Goal: Transaction & Acquisition: Purchase product/service

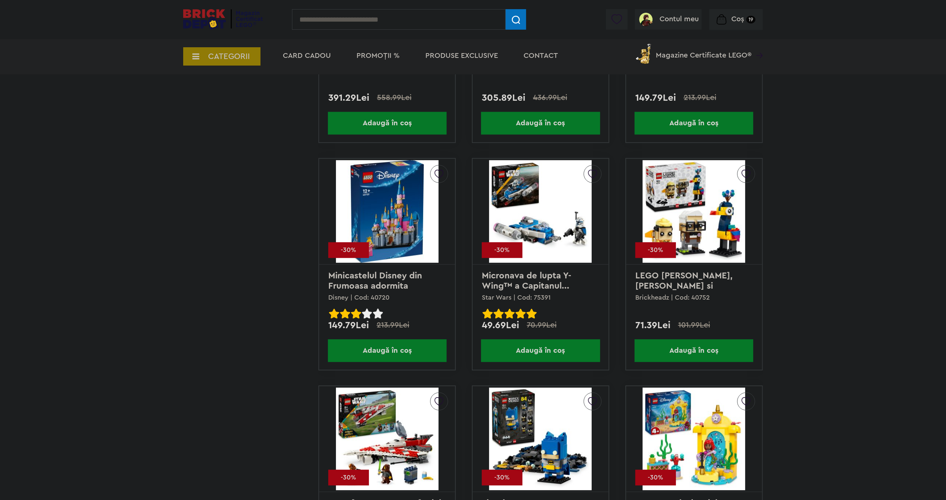
scroll to position [2175, 0]
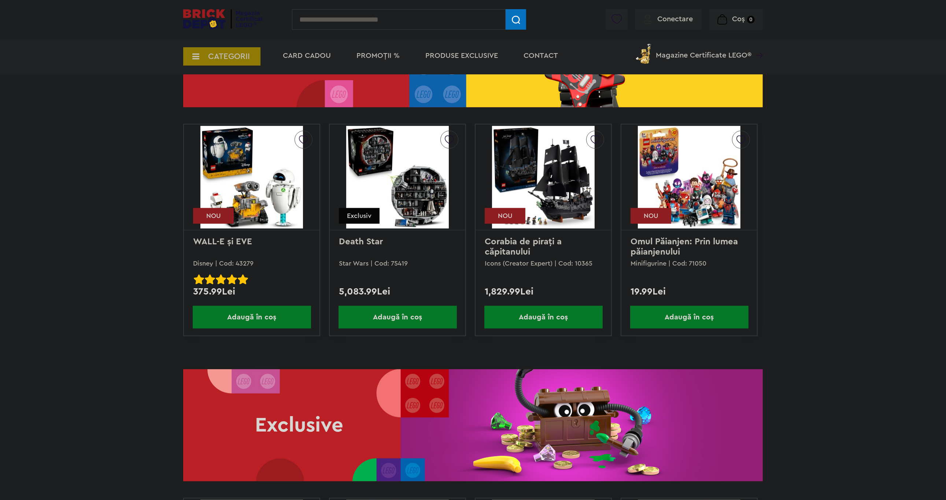
scroll to position [1050, 0]
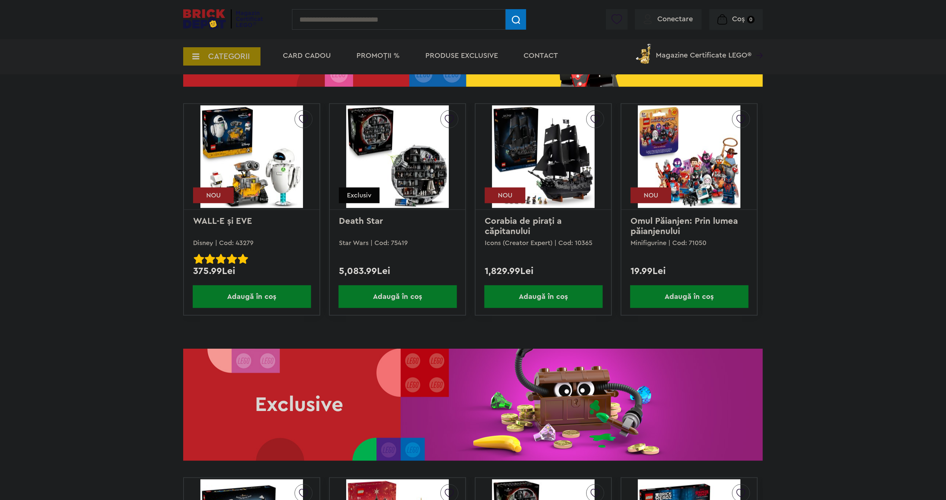
click at [250, 150] on img at bounding box center [251, 157] width 103 height 103
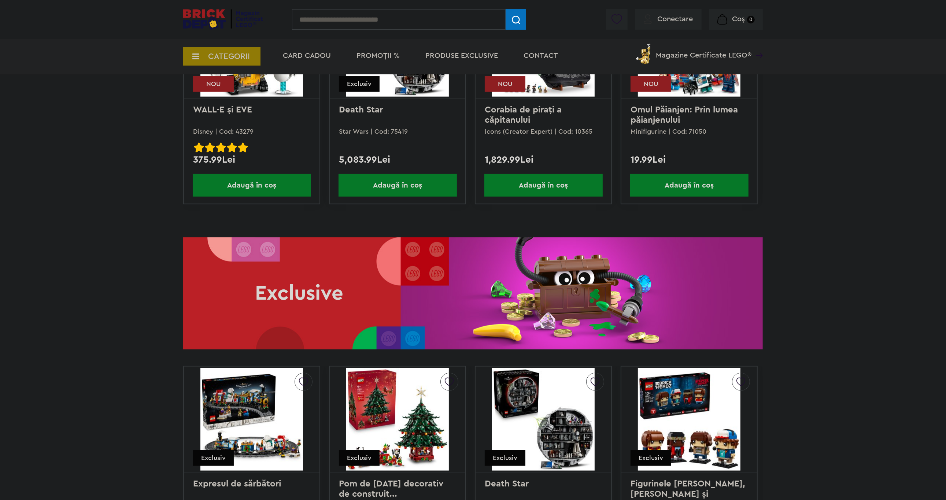
scroll to position [1069, 0]
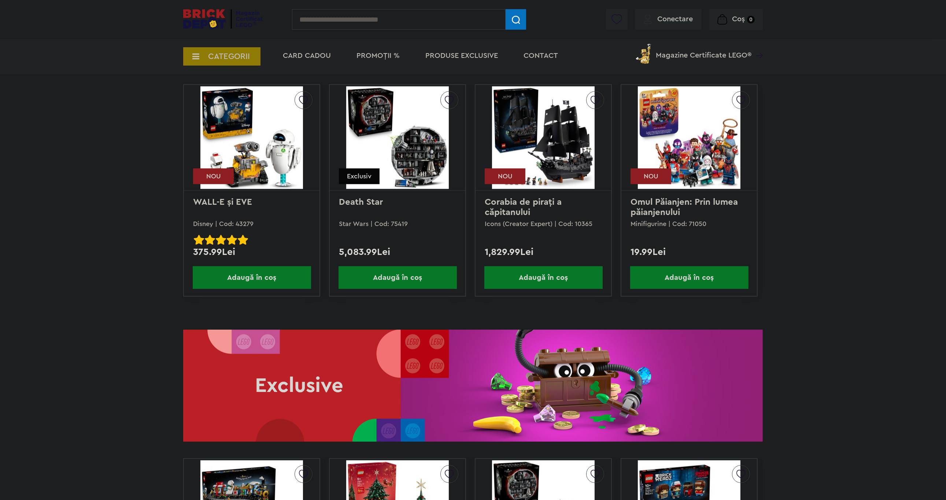
click at [703, 286] on span "Adaugă în coș" at bounding box center [689, 277] width 118 height 23
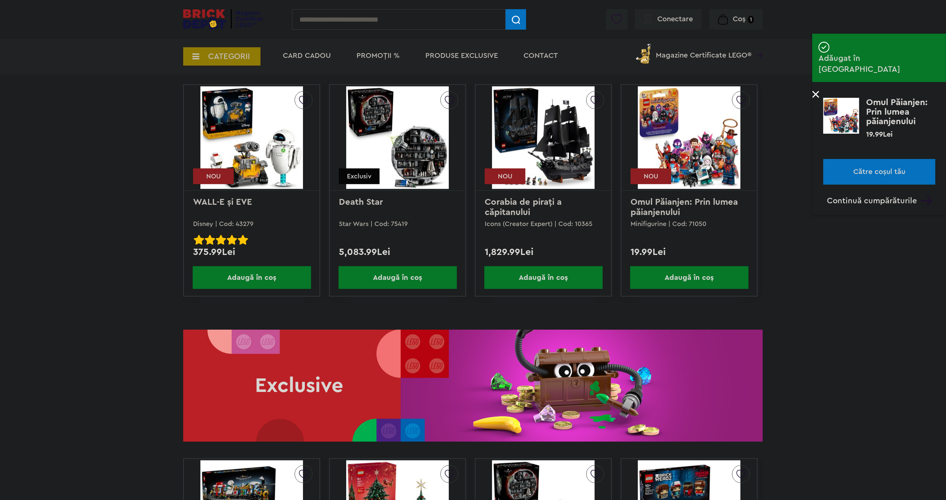
click at [820, 91] on p at bounding box center [879, 94] width 134 height 7
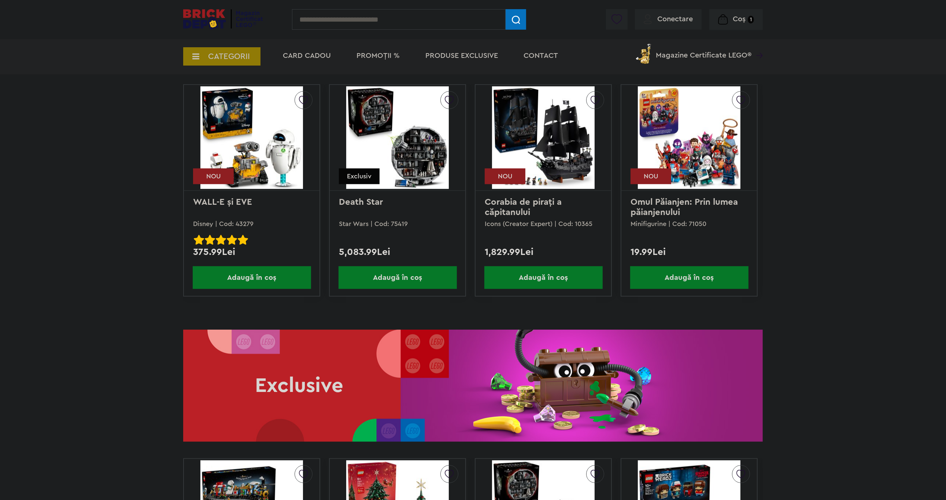
click at [677, 207] on link "Omul Păianjen: Prin lumea păianjenului" at bounding box center [685, 207] width 110 height 19
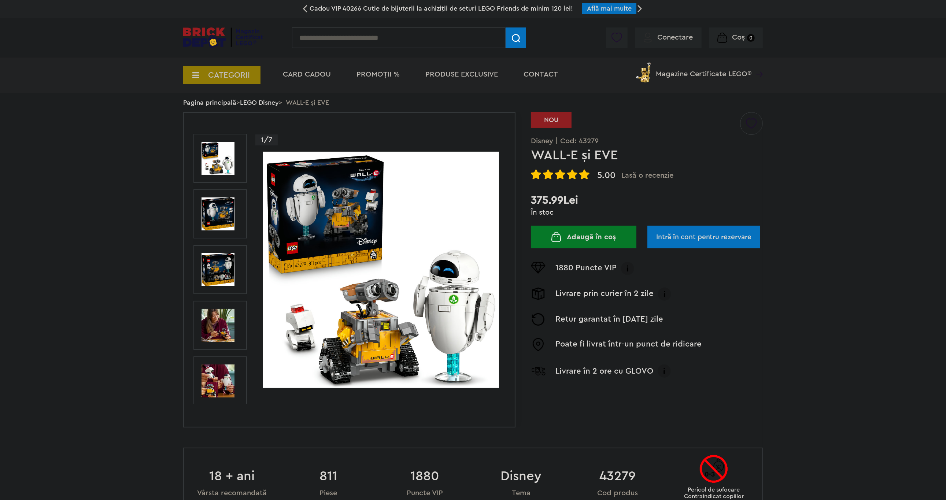
click at [381, 258] on img at bounding box center [381, 270] width 236 height 236
click at [227, 318] on img at bounding box center [217, 325] width 33 height 33
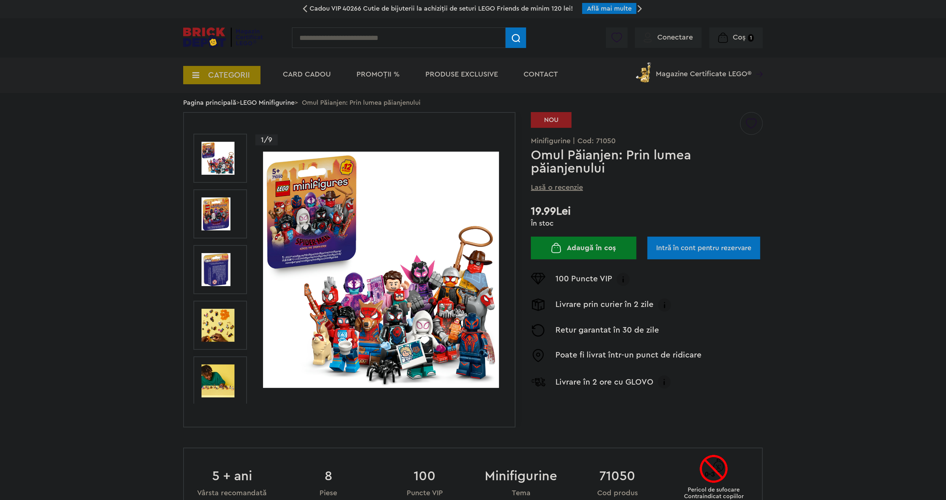
click at [213, 321] on img at bounding box center [217, 325] width 33 height 33
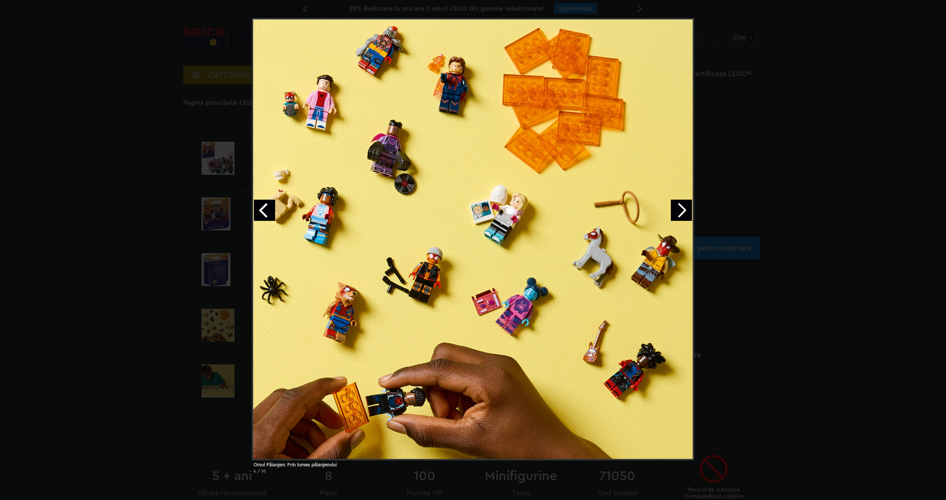
click at [201, 322] on div "Omul Păianjen: Prin lumea păianjenului 4 / 10" at bounding box center [473, 248] width 946 height 461
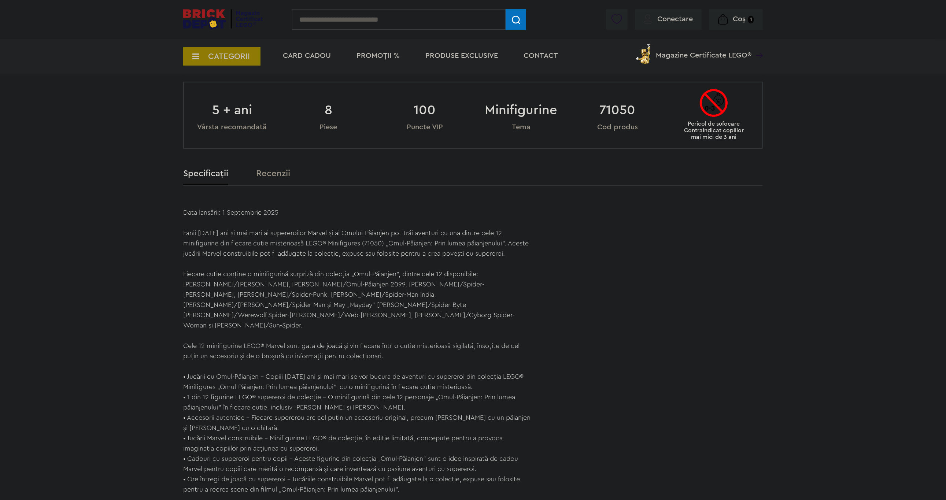
scroll to position [479, 0]
